Goal: Task Accomplishment & Management: Manage account settings

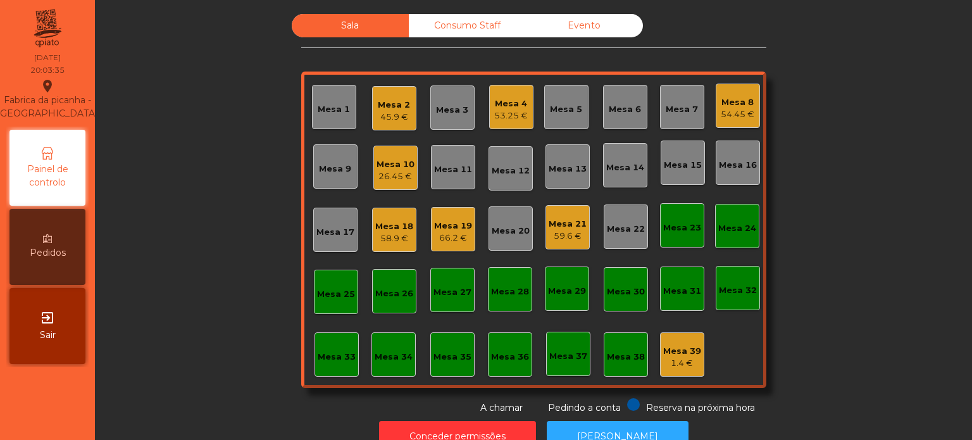
click at [409, 109] on div "Mesa 2 45.9 €" at bounding box center [394, 108] width 44 height 44
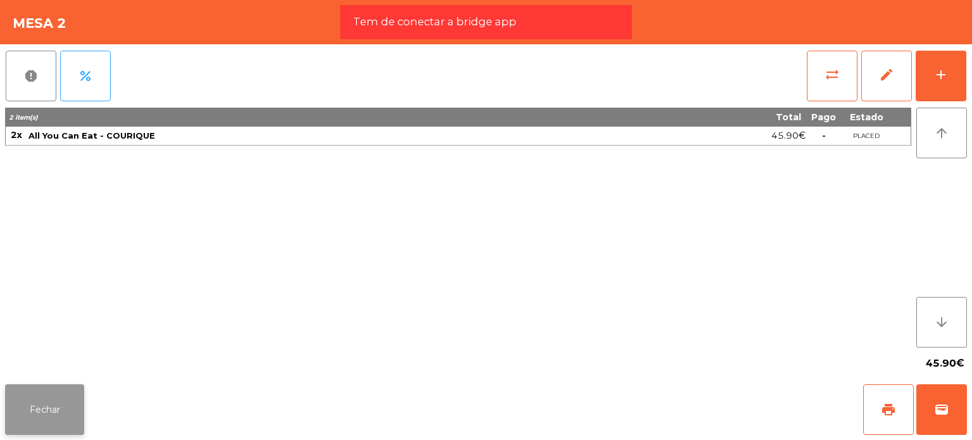
click at [71, 385] on button "Fechar" at bounding box center [44, 409] width 79 height 51
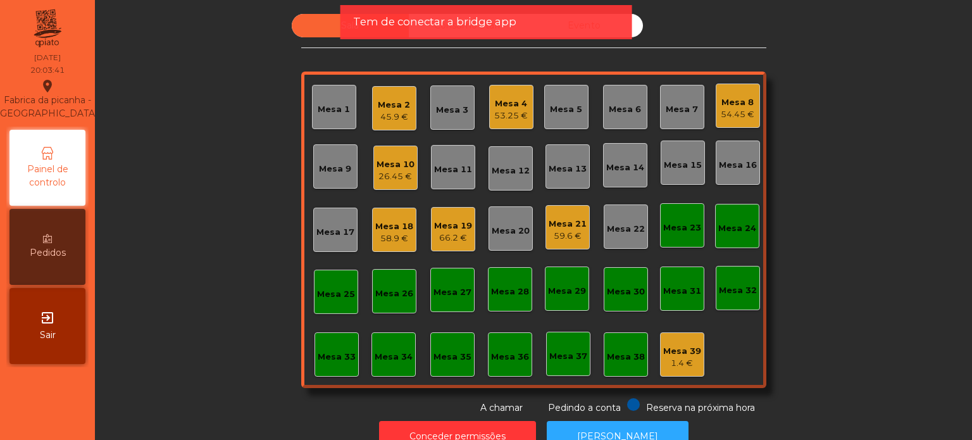
click at [500, 119] on div "53.25 €" at bounding box center [511, 115] width 34 height 13
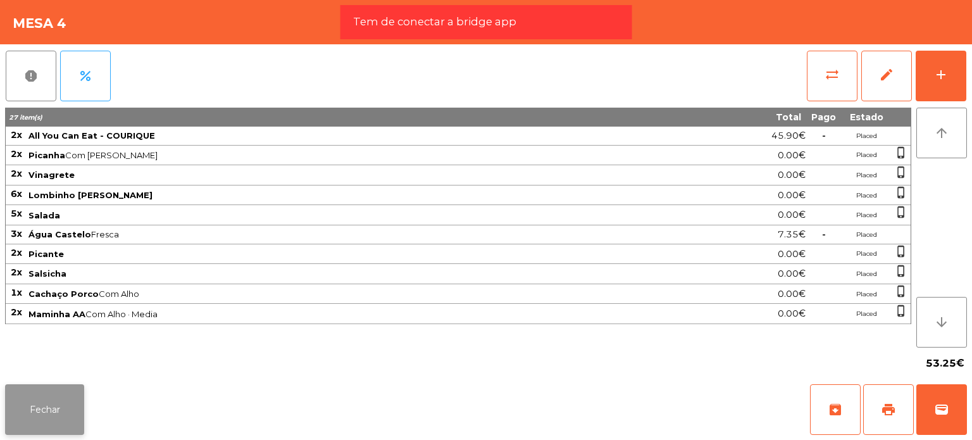
click at [63, 410] on button "Fechar" at bounding box center [44, 409] width 79 height 51
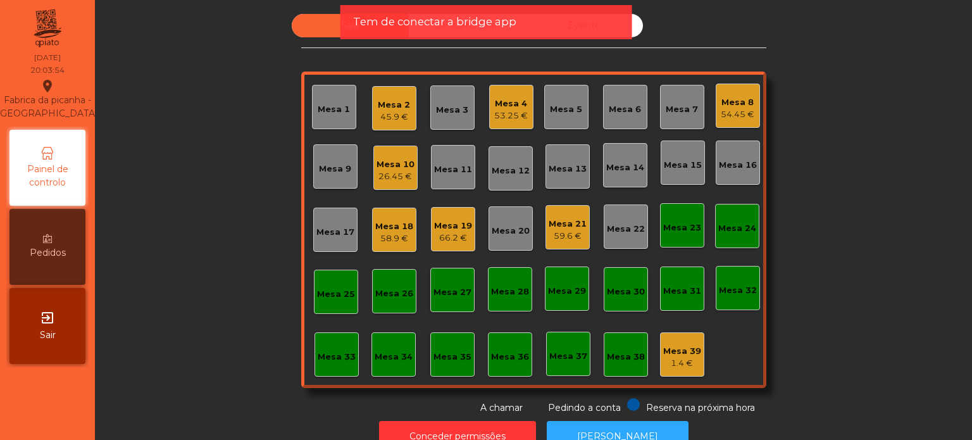
click at [762, 118] on div "Sala Consumo Staff Evento Mesa 1 Mesa 2 45.9 € Mesa 3 Mesa 4 53.25 € Mesa 5 Mes…" at bounding box center [533, 214] width 843 height 400
click at [735, 111] on div "54.45 €" at bounding box center [738, 114] width 34 height 13
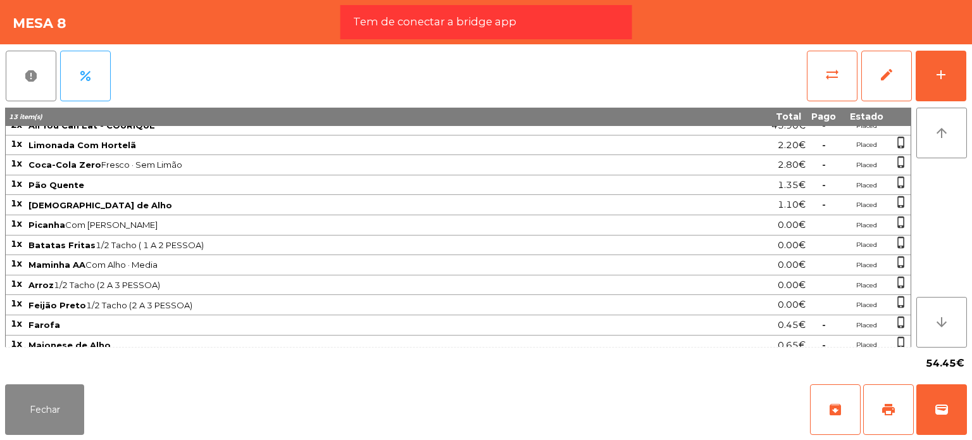
scroll to position [13, 0]
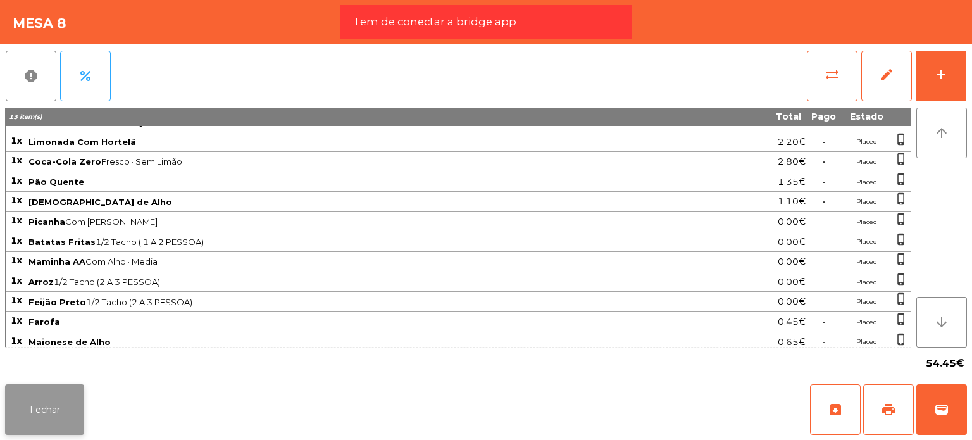
click at [53, 406] on button "Fechar" at bounding box center [44, 409] width 79 height 51
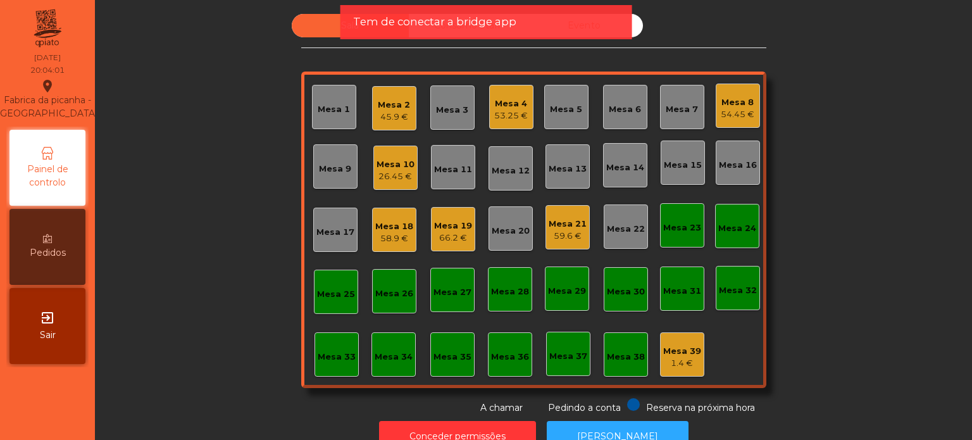
click at [389, 177] on div "26.45 €" at bounding box center [395, 176] width 38 height 13
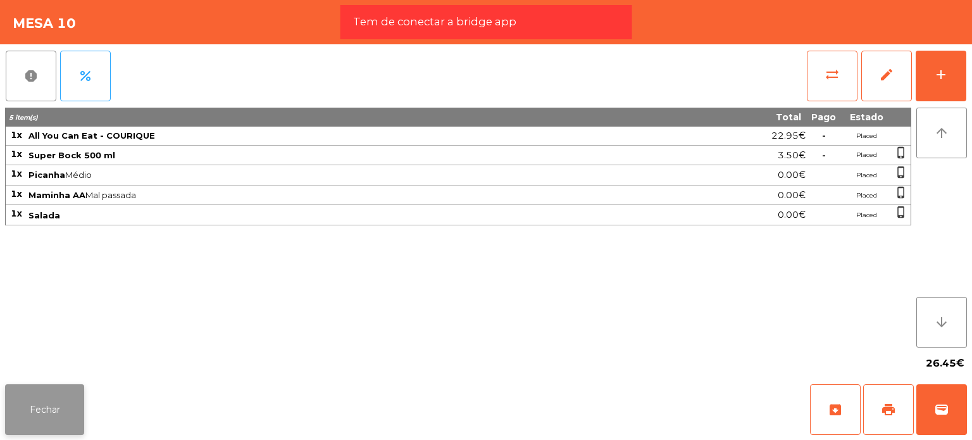
click at [47, 412] on button "Fechar" at bounding box center [44, 409] width 79 height 51
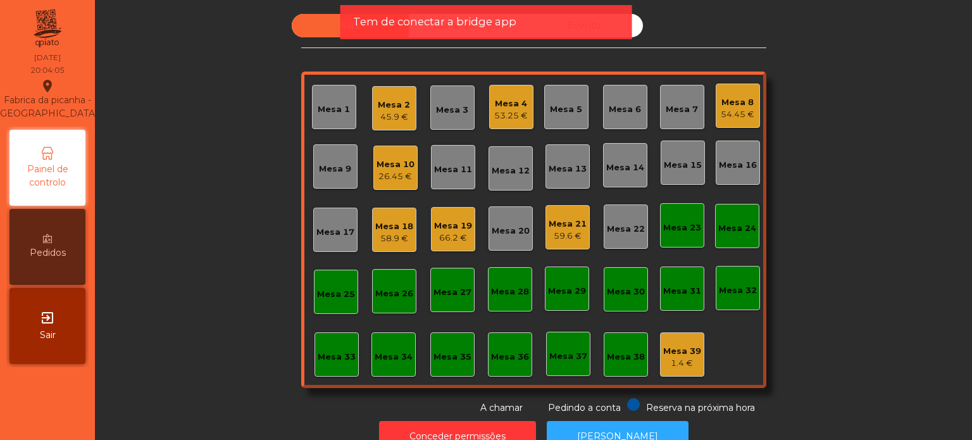
click at [392, 226] on div "Mesa 18" at bounding box center [394, 226] width 38 height 13
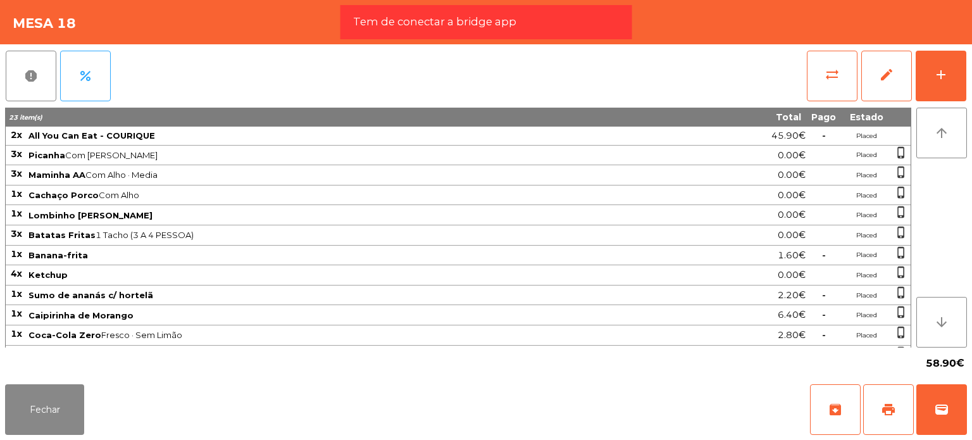
scroll to position [33, 0]
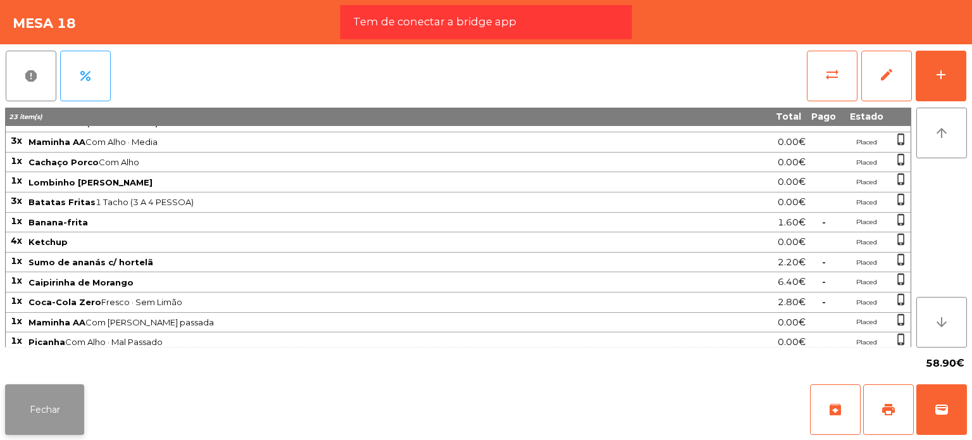
click at [49, 427] on button "Fechar" at bounding box center [44, 409] width 79 height 51
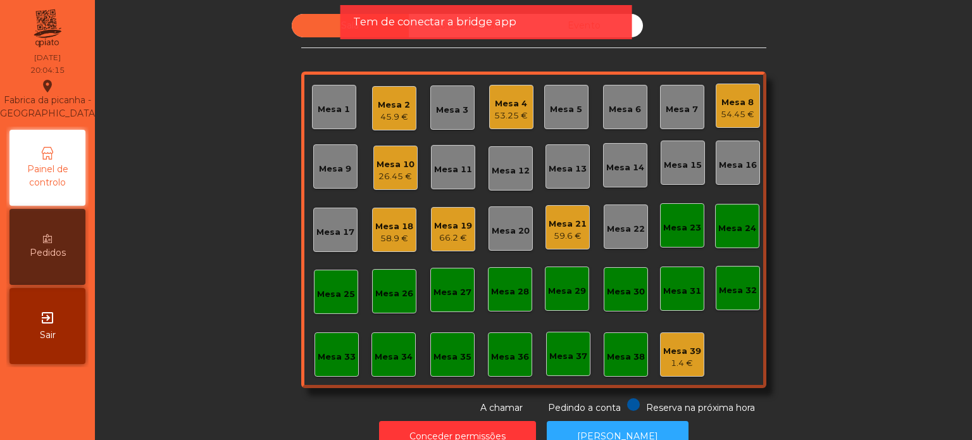
click at [402, 237] on div "58.9 €" at bounding box center [394, 238] width 38 height 13
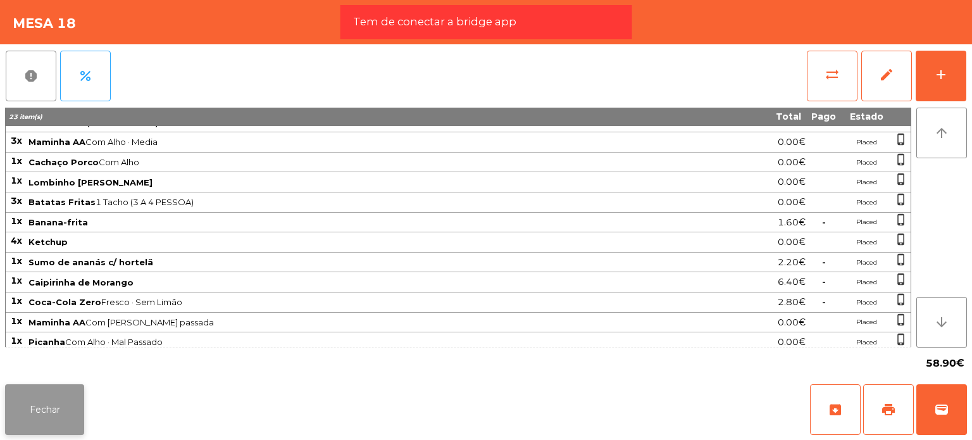
click at [58, 409] on button "Fechar" at bounding box center [44, 409] width 79 height 51
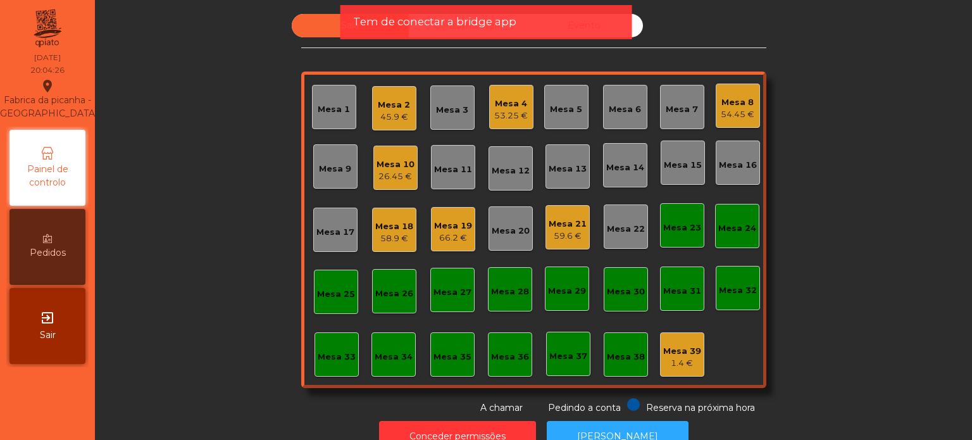
click at [457, 222] on div "Mesa 19" at bounding box center [453, 226] width 38 height 13
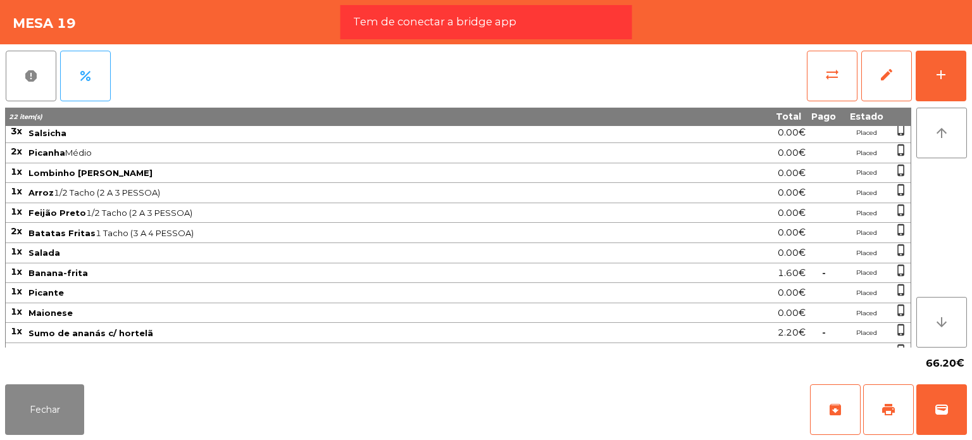
scroll to position [110, 0]
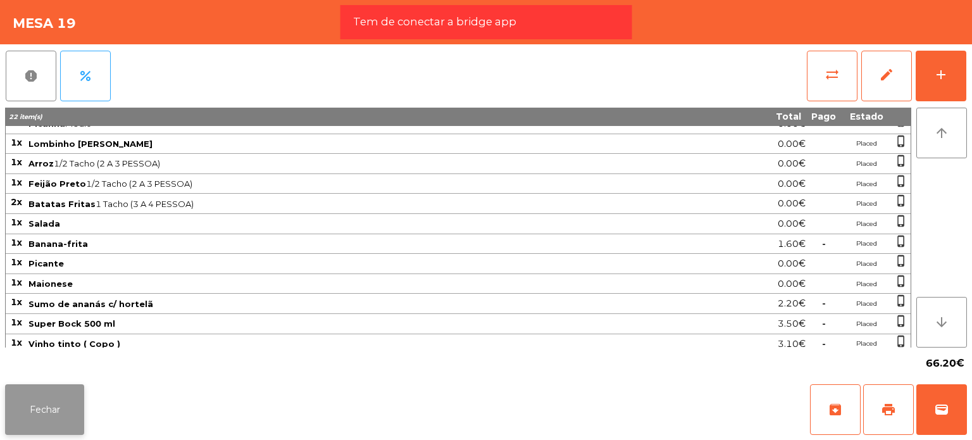
click at [57, 401] on button "Fechar" at bounding box center [44, 409] width 79 height 51
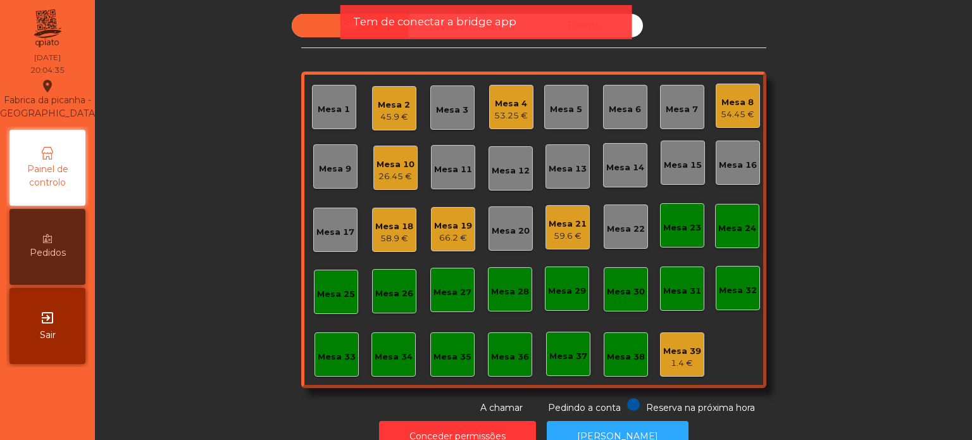
click at [578, 221] on div "Mesa 21" at bounding box center [568, 224] width 38 height 13
